Goal: Information Seeking & Learning: Learn about a topic

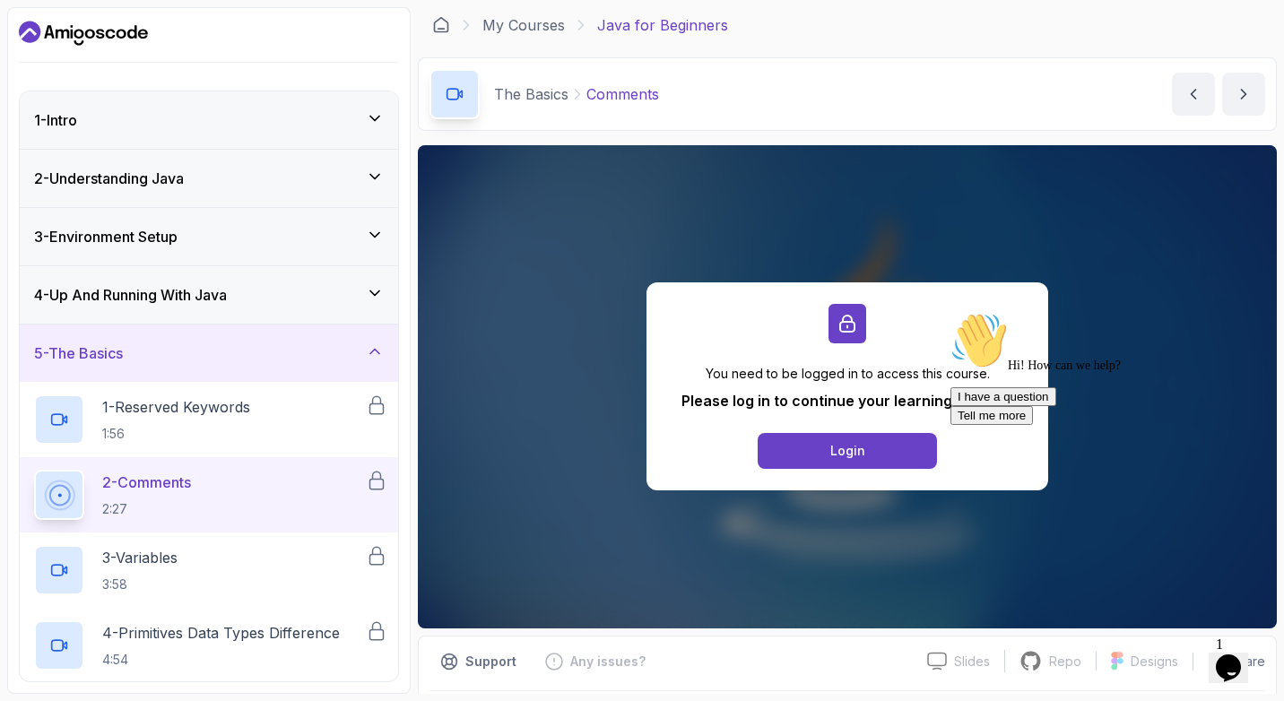
click at [222, 291] on h3 "4 - Up And Running With Java" at bounding box center [130, 295] width 193 height 22
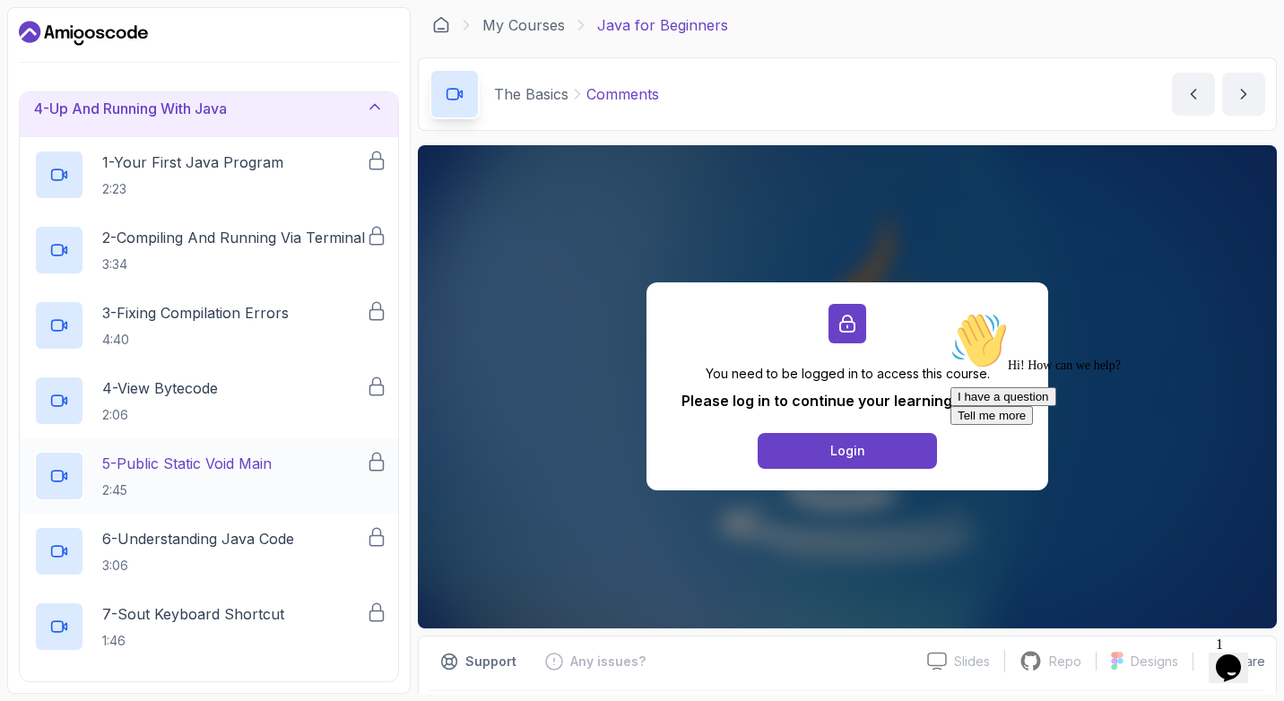
scroll to position [421, 0]
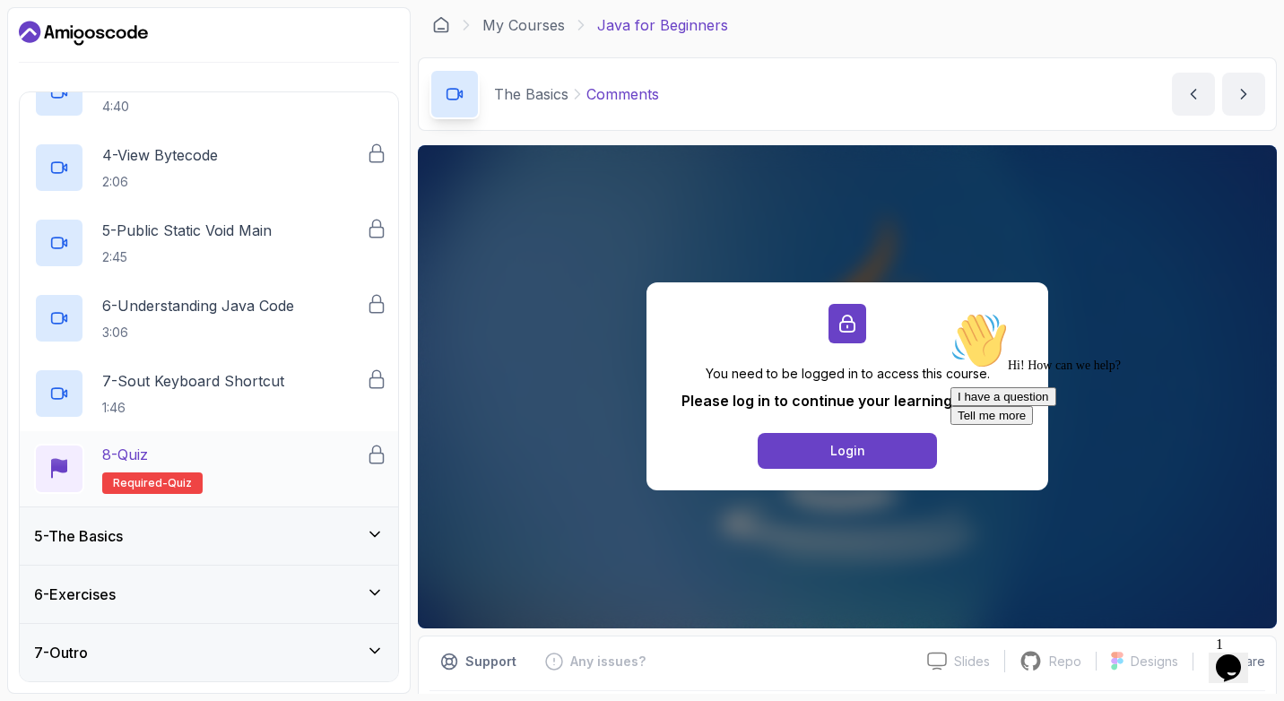
click at [234, 480] on div "8 - Quiz Required- quiz" at bounding box center [200, 469] width 332 height 50
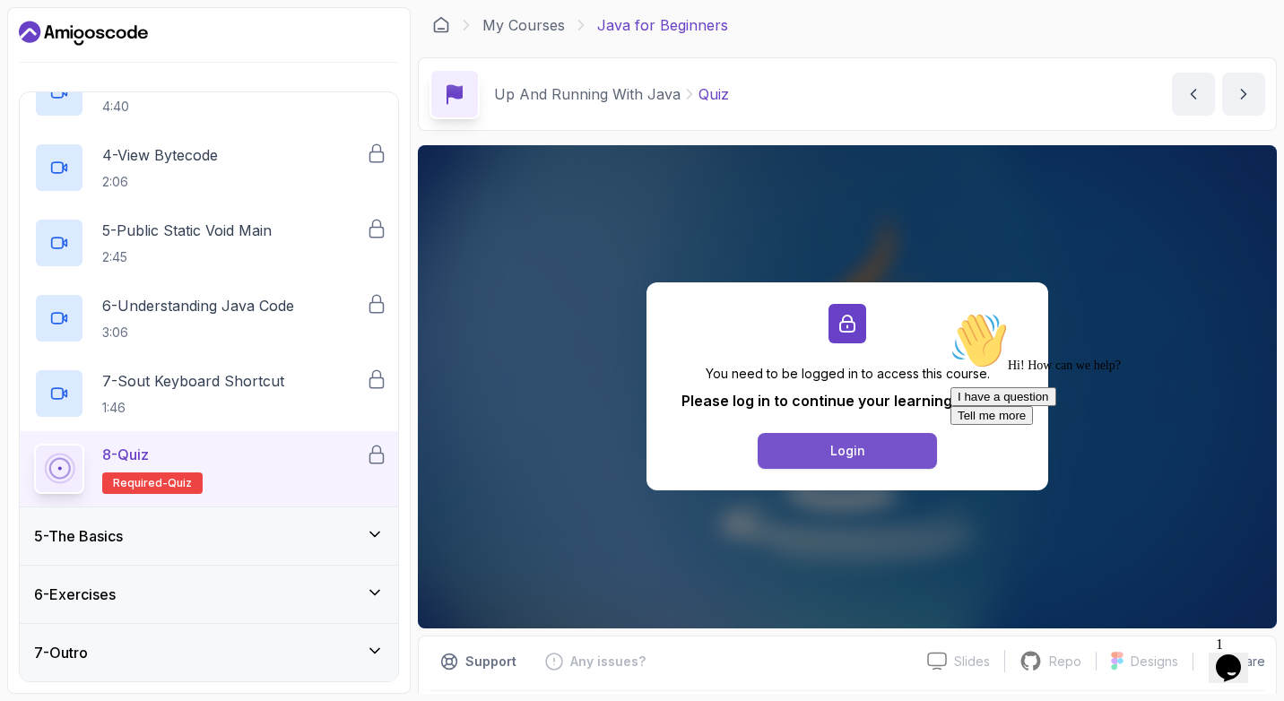
click at [891, 457] on button "Login" at bounding box center [847, 451] width 179 height 36
click at [960, 74] on div "Up And Running With Java Quiz Quiz by [PERSON_NAME]" at bounding box center [847, 94] width 859 height 74
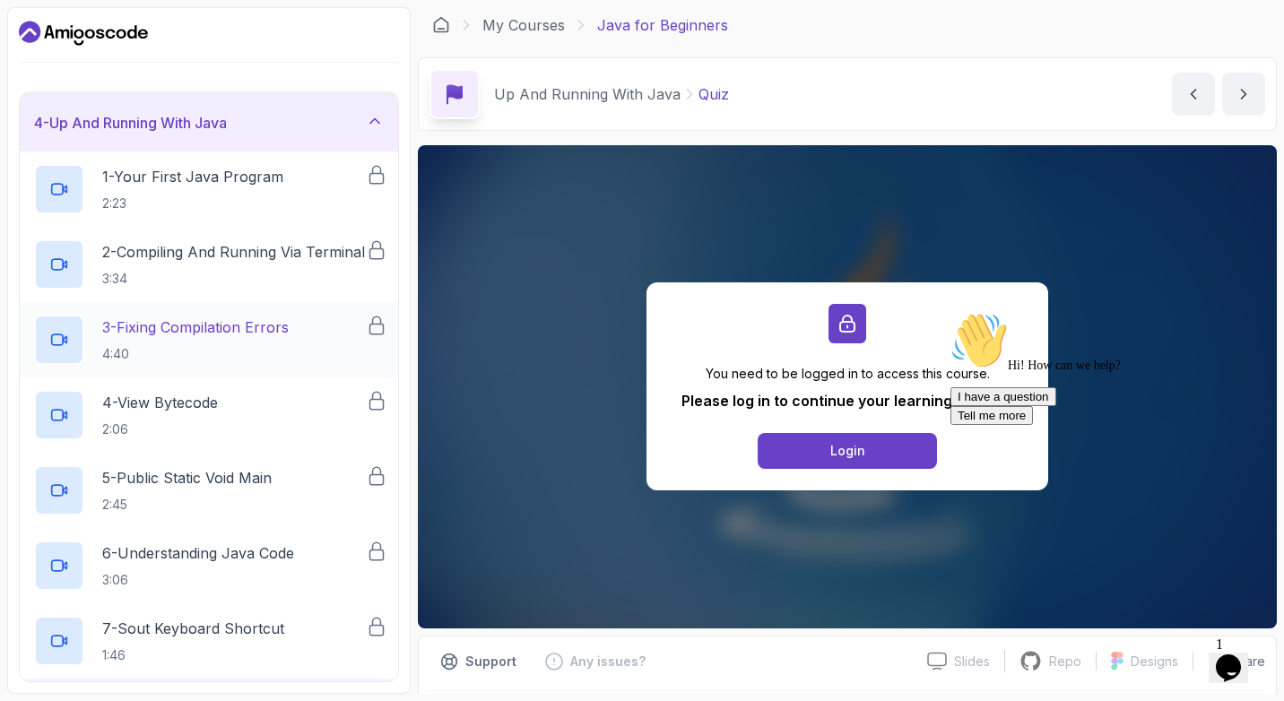
scroll to position [421, 0]
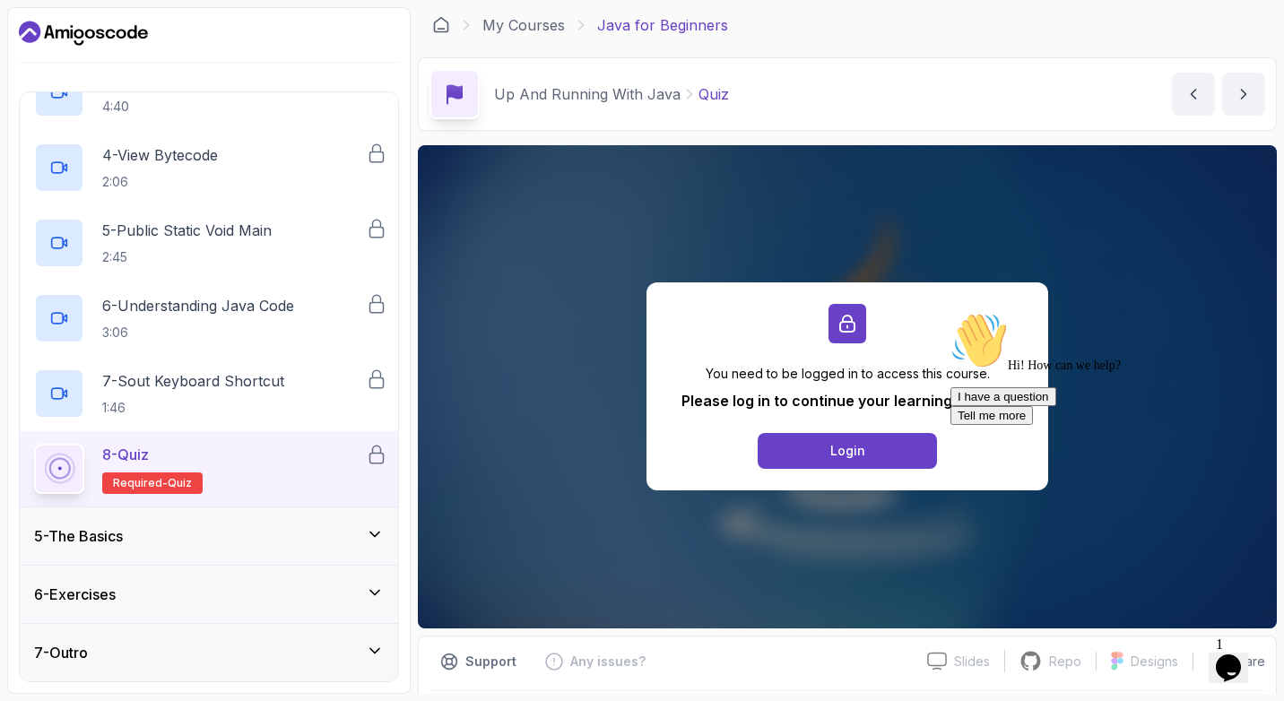
click at [208, 485] on div "8 - Quiz Required- quiz" at bounding box center [200, 469] width 332 height 50
click at [170, 535] on div "5 - The Basics" at bounding box center [209, 537] width 350 height 22
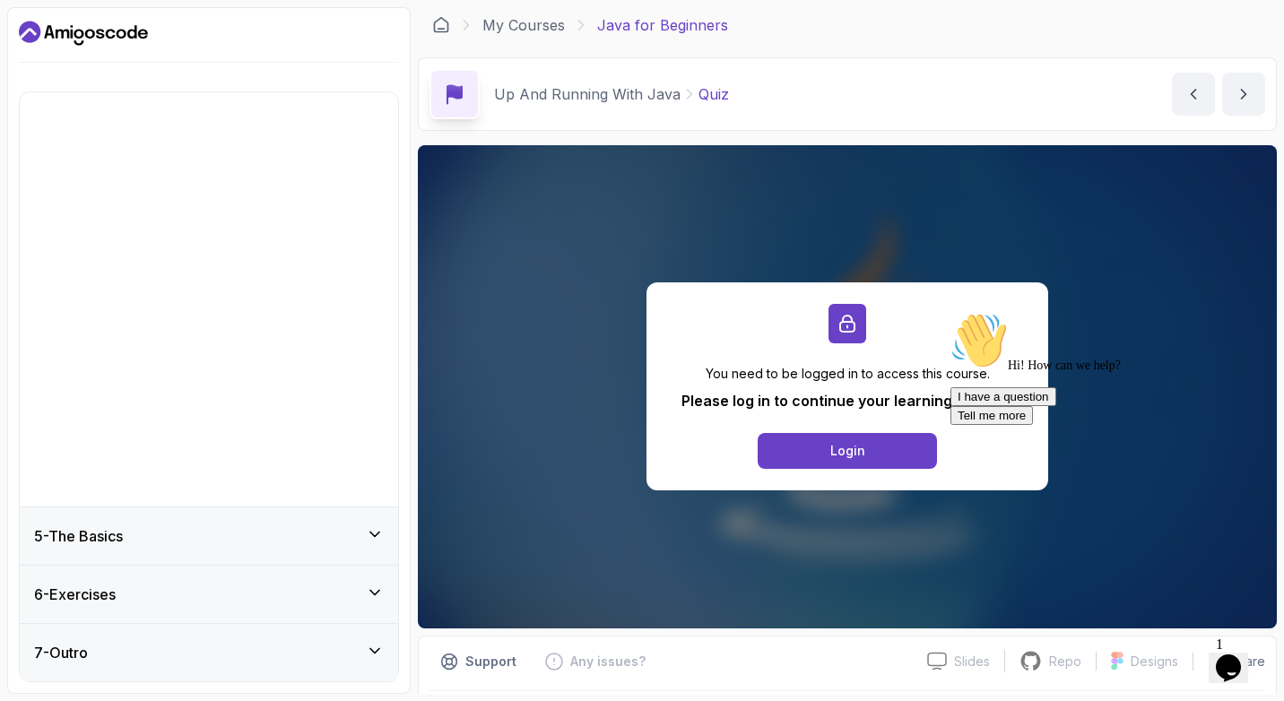
scroll to position [0, 0]
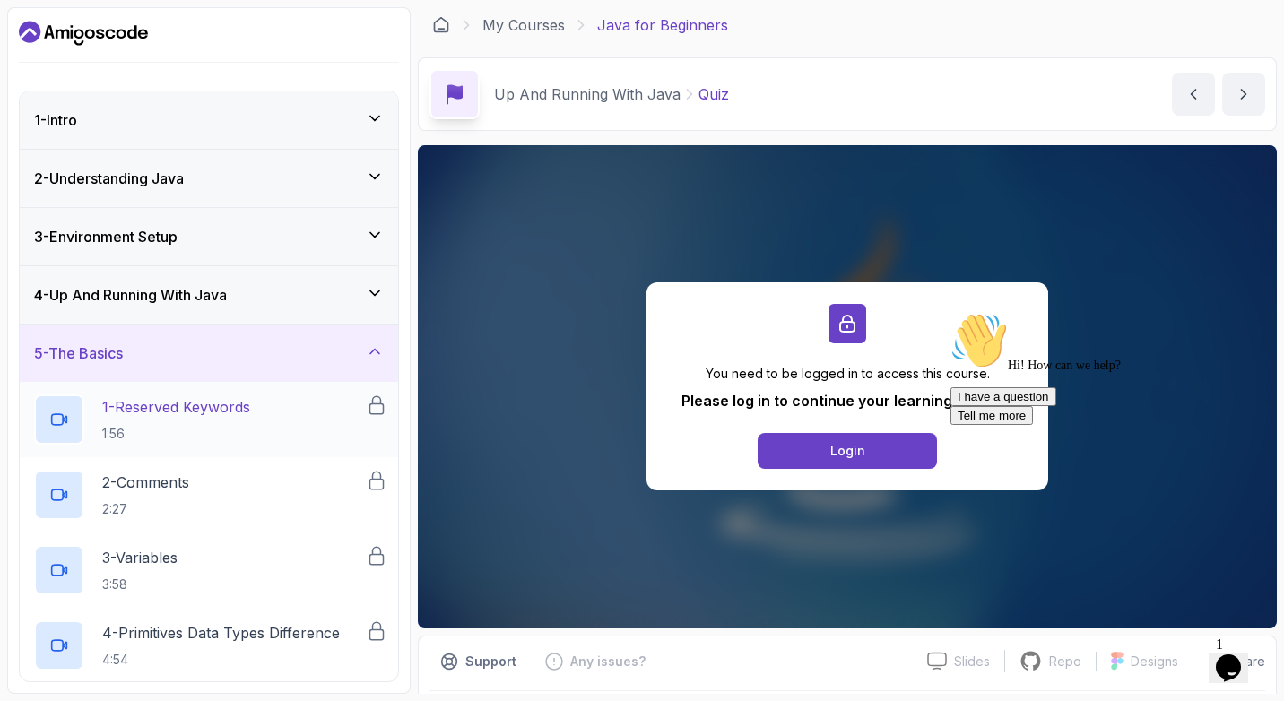
click at [268, 410] on div "1 - Reserved Keywords 1:56" at bounding box center [200, 420] width 332 height 50
